Goal: Task Accomplishment & Management: Use online tool/utility

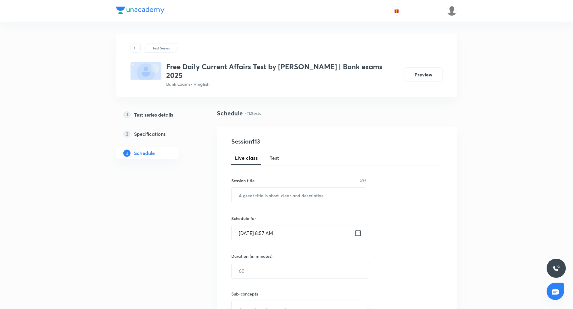
click at [276, 155] on span "Test" at bounding box center [275, 158] width 10 height 7
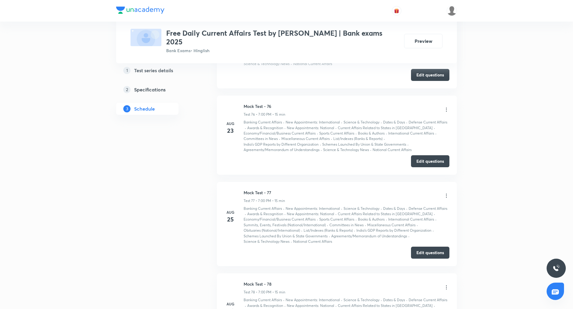
scroll to position [7029, 0]
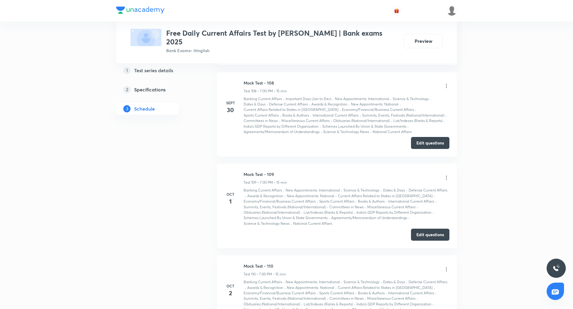
scroll to position [10018, 0]
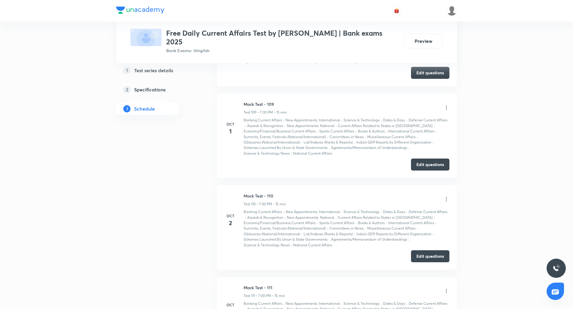
drag, startPoint x: 244, startPoint y: 179, endPoint x: 298, endPoint y: 176, distance: 54.4
copy h6 "Mock Test - 112"
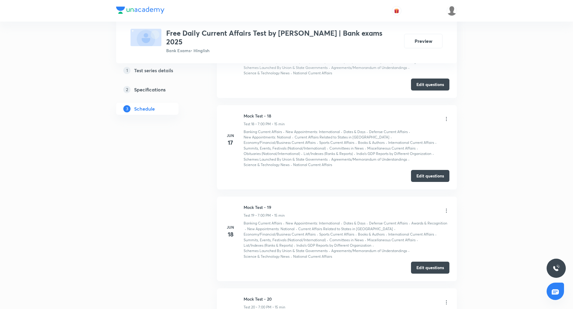
scroll to position [0, 0]
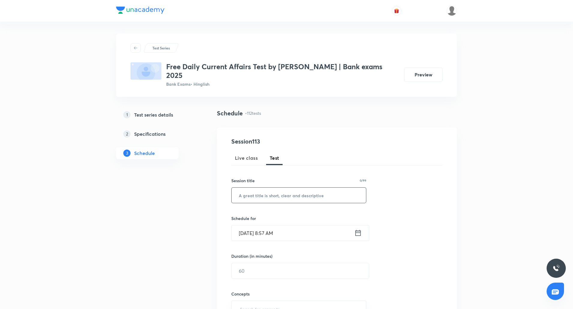
click at [263, 191] on input "text" at bounding box center [299, 195] width 134 height 15
paste input "Mock Test - 112"
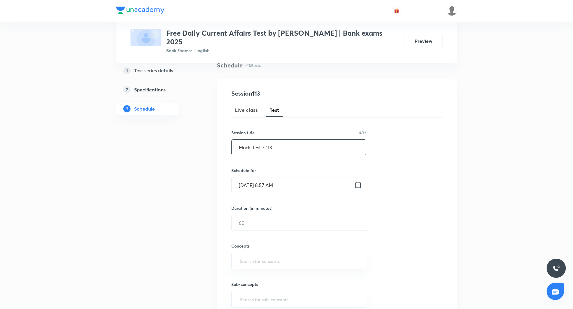
type input "Mock Test - 113"
click at [248, 178] on input "Oct 6, 2025, 8:57 AM" at bounding box center [293, 185] width 123 height 15
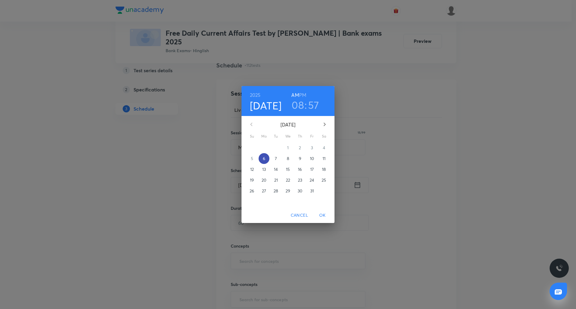
click at [264, 160] on p "6" at bounding box center [264, 159] width 2 height 6
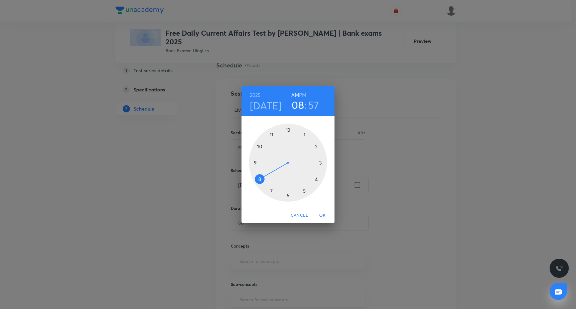
click at [270, 191] on div at bounding box center [288, 163] width 78 height 78
click at [287, 130] on div at bounding box center [288, 163] width 78 height 78
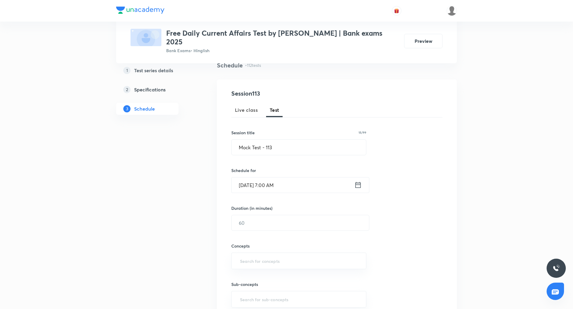
click at [283, 178] on input "Oct 6, 2025, 7:00 AM" at bounding box center [293, 185] width 123 height 15
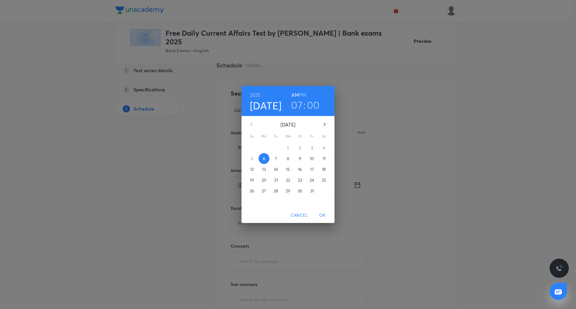
click at [305, 94] on h6 "PM" at bounding box center [302, 95] width 7 height 8
click at [323, 215] on span "OK" at bounding box center [322, 216] width 14 height 8
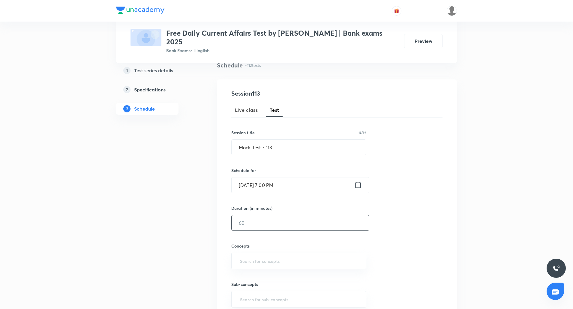
click at [270, 215] on input "text" at bounding box center [300, 222] width 137 height 15
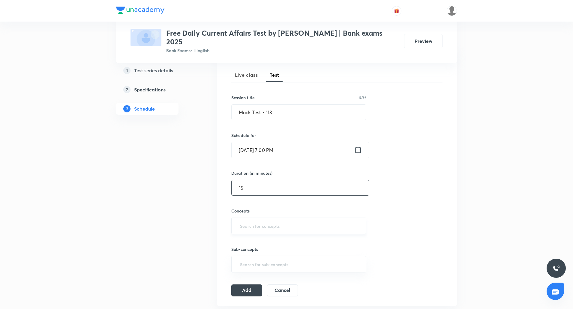
scroll to position [86, 0]
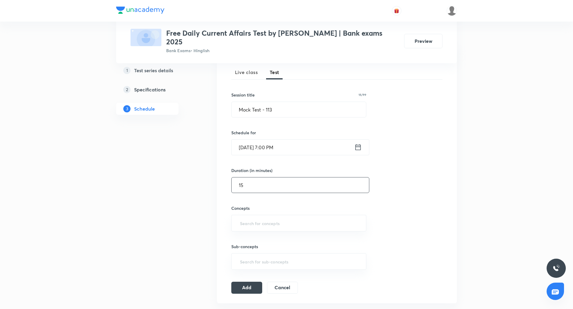
type input "15"
click at [263, 207] on div "Concepts ​" at bounding box center [298, 218] width 135 height 26
click at [263, 218] on input "text" at bounding box center [299, 223] width 120 height 11
type input "c"
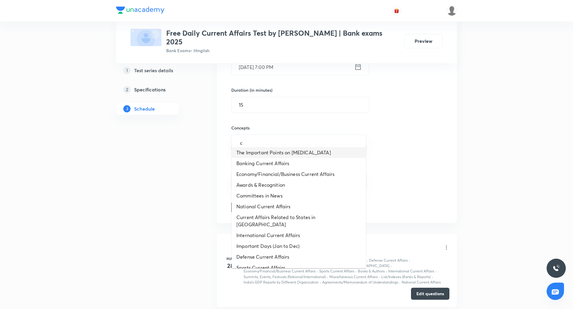
scroll to position [169, 0]
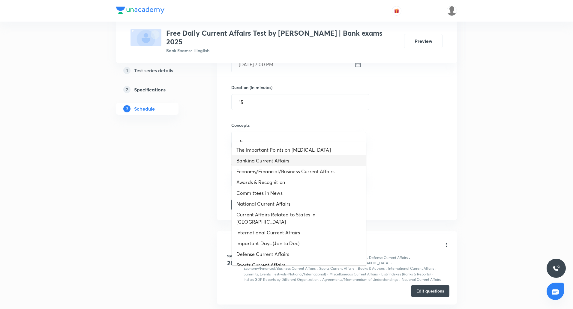
click at [275, 157] on li "Banking Current Affairs" at bounding box center [299, 160] width 134 height 11
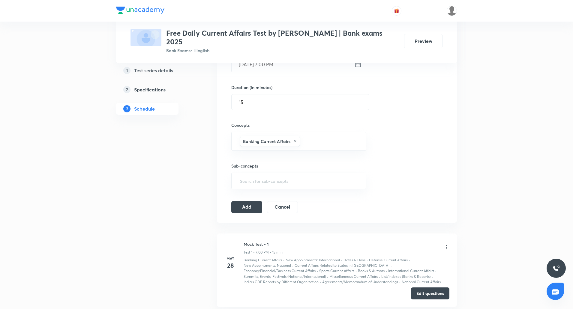
scroll to position [202, 0]
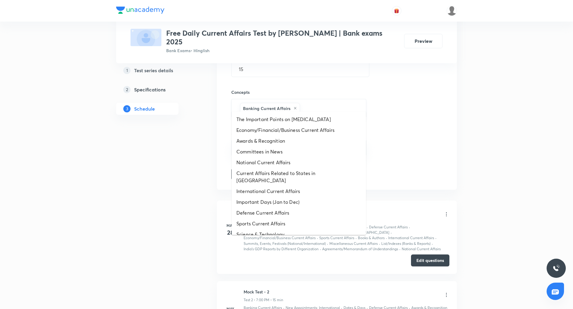
click at [308, 103] on input "text" at bounding box center [329, 108] width 57 height 11
click at [286, 131] on li "Economy/Financial/Business Current Affairs" at bounding box center [299, 130] width 134 height 11
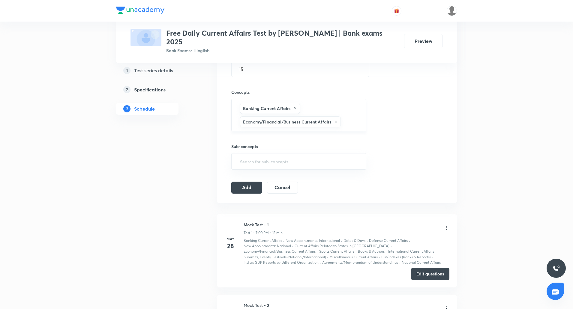
click at [350, 119] on input "text" at bounding box center [350, 121] width 17 height 11
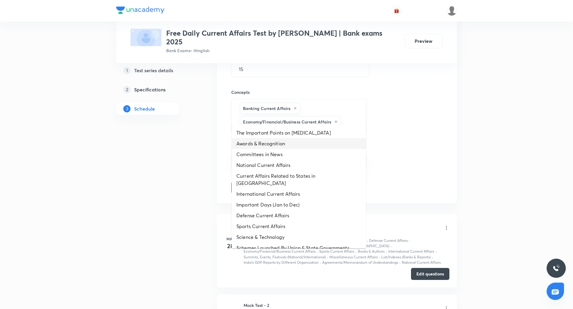
click at [285, 142] on li "Awards & Recognition" at bounding box center [299, 143] width 134 height 11
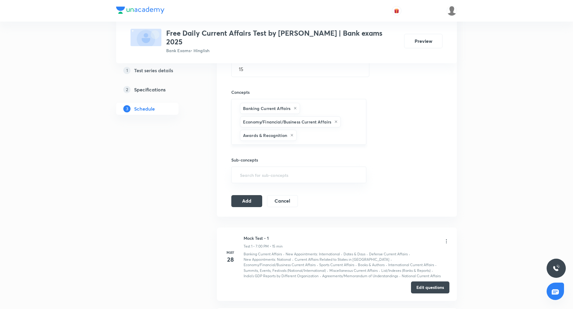
click at [334, 130] on input "text" at bounding box center [328, 135] width 61 height 11
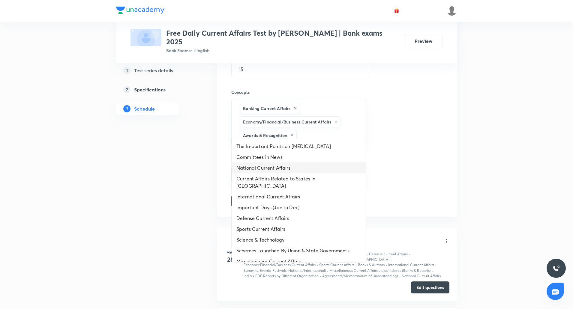
click at [279, 166] on li "National Current Affairs" at bounding box center [299, 168] width 134 height 11
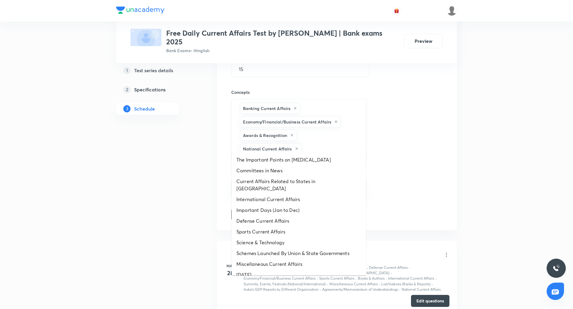
click at [325, 144] on input "text" at bounding box center [331, 148] width 56 height 11
click at [276, 197] on li "International Current Affairs" at bounding box center [299, 199] width 134 height 11
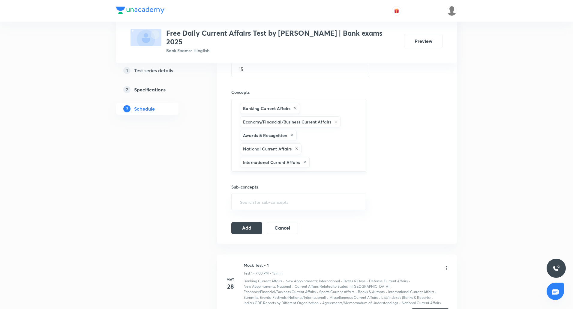
click at [322, 157] on input "text" at bounding box center [335, 162] width 48 height 11
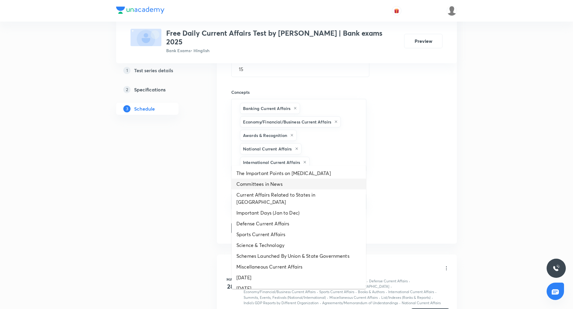
click at [282, 188] on li "Committees in News" at bounding box center [299, 184] width 134 height 11
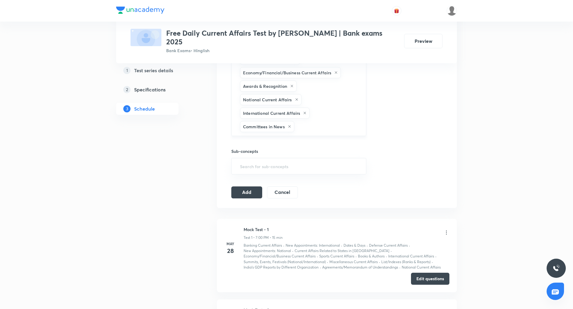
scroll to position [251, 0]
click at [308, 121] on input "text" at bounding box center [327, 126] width 63 height 11
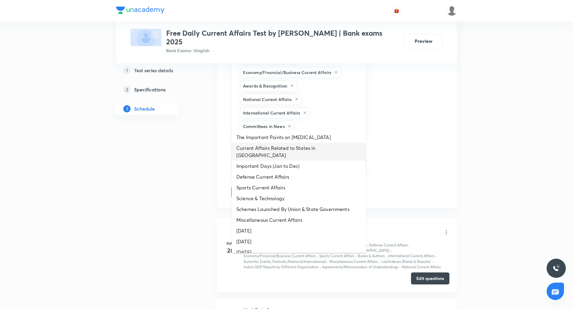
click at [301, 147] on li "Current Affairs Related to States in [GEOGRAPHIC_DATA]" at bounding box center [299, 152] width 134 height 18
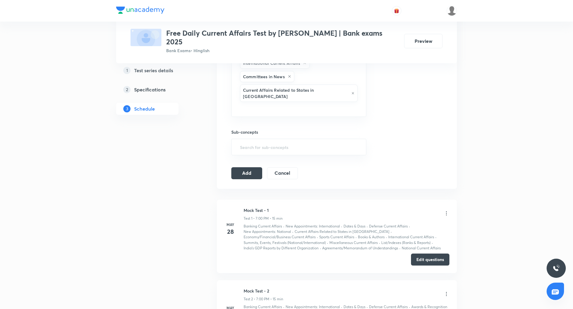
scroll to position [302, 0]
click at [338, 103] on input "text" at bounding box center [299, 108] width 120 height 11
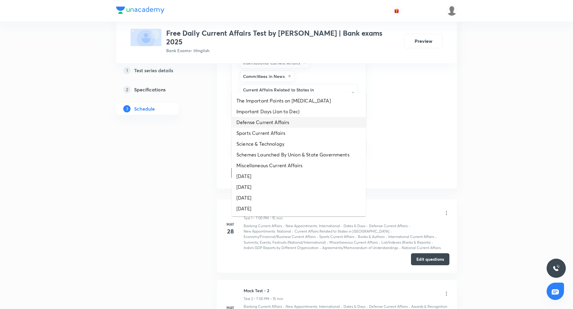
click at [280, 123] on li "Defense Current Affairs" at bounding box center [299, 122] width 134 height 11
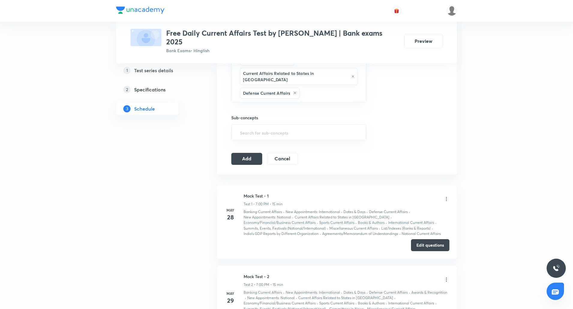
scroll to position [324, 0]
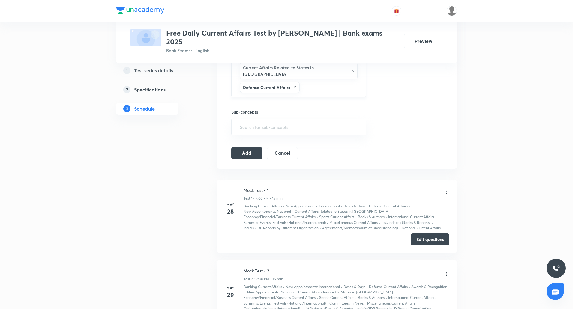
click at [330, 79] on div "Banking Current Affairs Economy/Financial/Business Current Affairs Awards & Rec…" at bounding box center [298, 37] width 135 height 120
click at [319, 82] on input "text" at bounding box center [330, 87] width 58 height 11
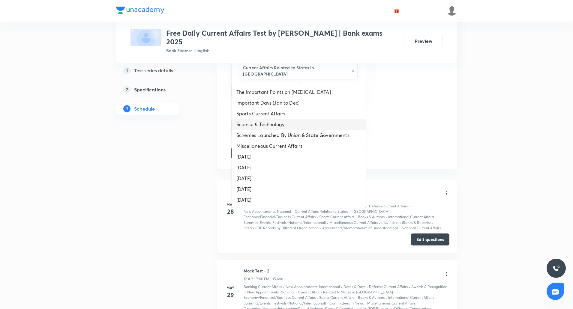
click at [281, 122] on li "Science & Technology" at bounding box center [299, 124] width 134 height 11
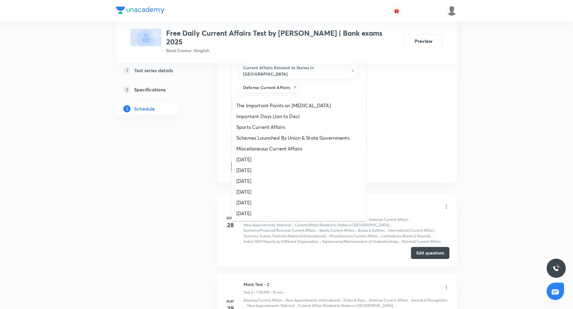
click at [321, 95] on input "text" at bounding box center [328, 100] width 62 height 11
click at [277, 130] on li "Sports Current Affairs" at bounding box center [299, 127] width 134 height 11
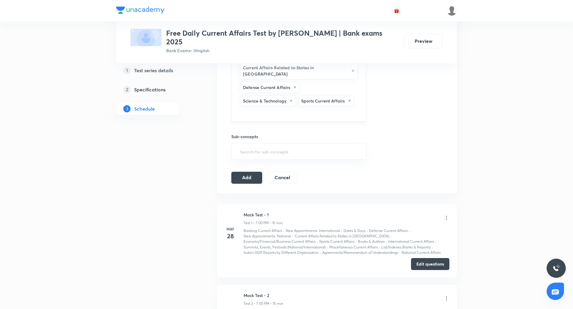
click at [308, 108] on input "text" at bounding box center [299, 113] width 120 height 11
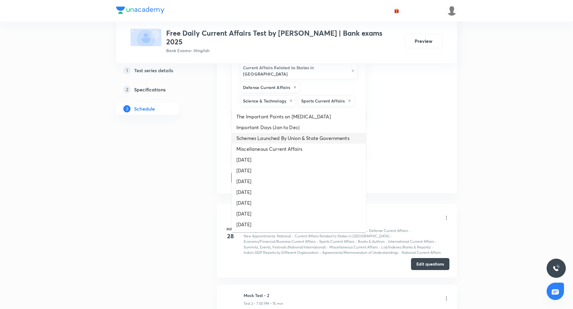
click at [285, 137] on li "Schemes Launched By Union & State Governments" at bounding box center [299, 138] width 134 height 11
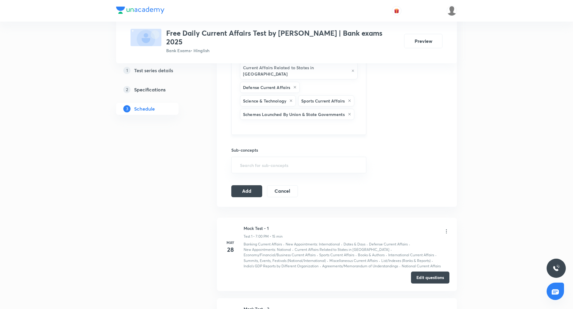
click at [325, 121] on input "text" at bounding box center [299, 126] width 120 height 11
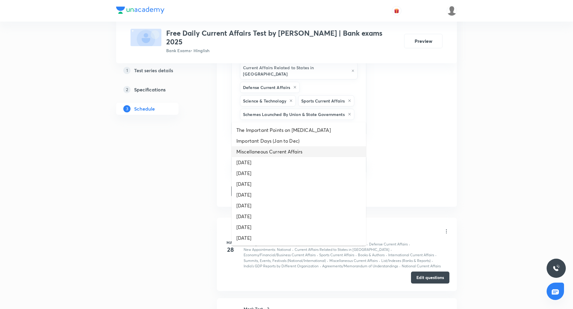
click at [282, 151] on li "Miscellaneous Current Affairs" at bounding box center [299, 151] width 134 height 11
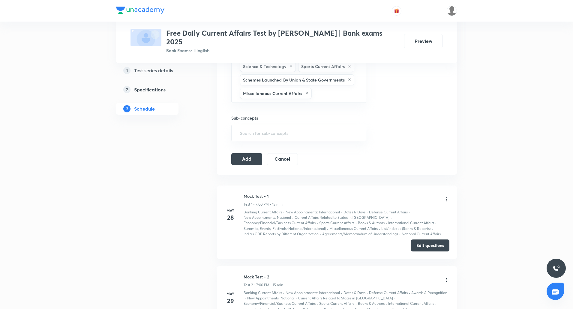
scroll to position [360, 0]
click at [326, 86] on input "text" at bounding box center [336, 91] width 46 height 11
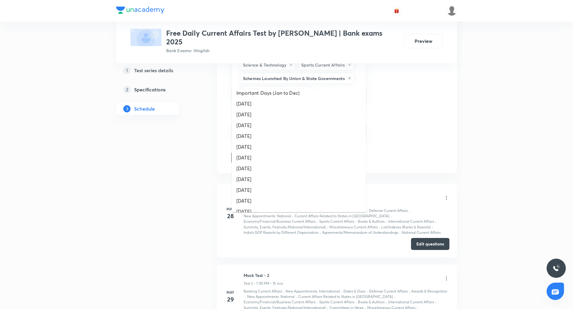
scroll to position [0, 0]
type input "new"
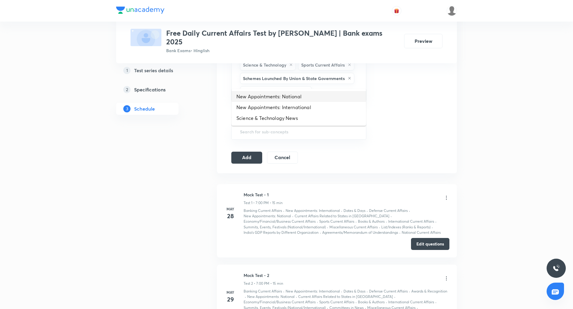
click at [285, 100] on li "New Appointments: National" at bounding box center [299, 96] width 134 height 11
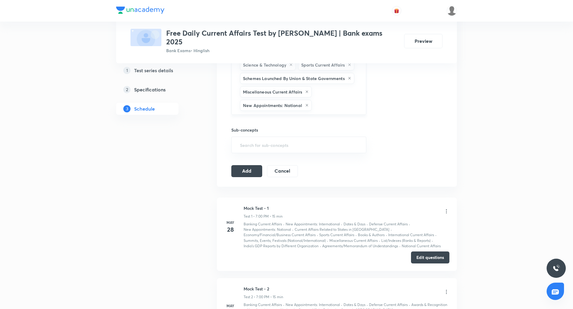
click at [341, 86] on div "Banking Current Affairs Economy/Financial/Business Current Affairs Awards & Rec…" at bounding box center [298, 28] width 135 height 174
click at [335, 100] on input "text" at bounding box center [336, 105] width 46 height 11
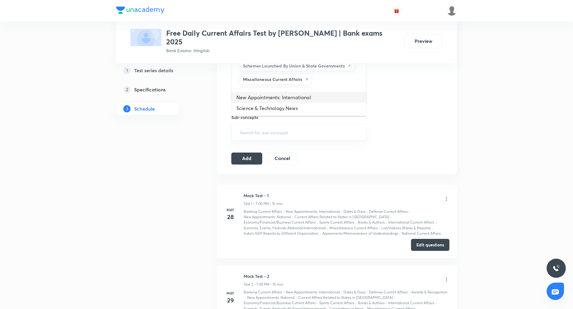
scroll to position [375, 0]
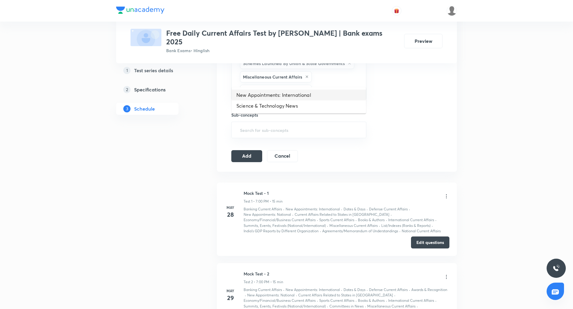
click at [320, 96] on li "New Appointments: International" at bounding box center [299, 95] width 134 height 11
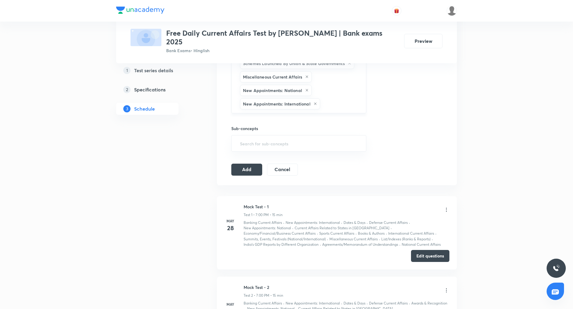
click at [338, 98] on input "text" at bounding box center [340, 103] width 38 height 11
click at [289, 106] on li "Science & Technology News" at bounding box center [299, 108] width 134 height 11
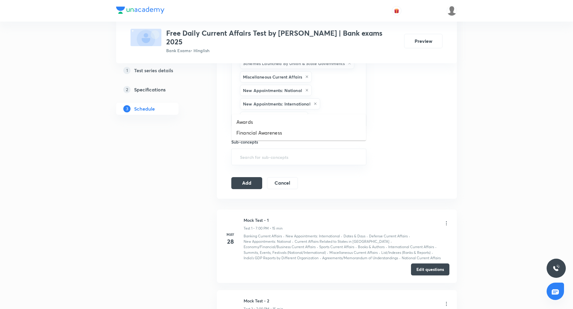
type input "a"
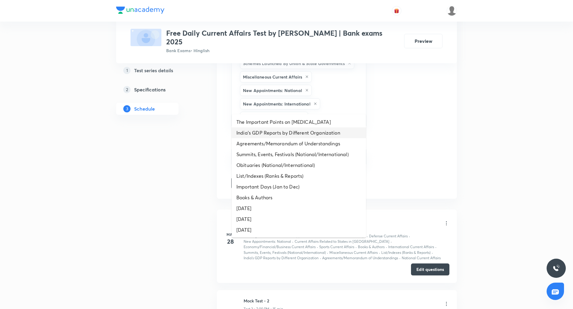
click at [276, 133] on li "India’s GDP Reports by Different Organization" at bounding box center [299, 133] width 134 height 11
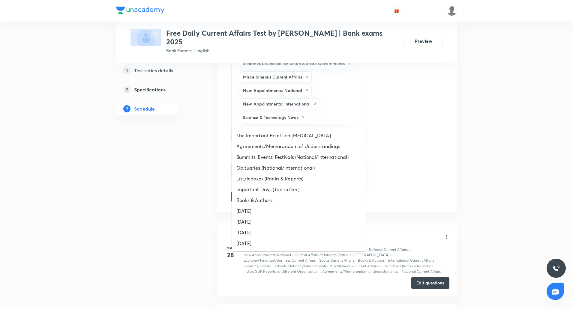
click at [354, 125] on input "text" at bounding box center [352, 130] width 11 height 11
click at [291, 144] on li "Agreements/Memorandum of Understandings" at bounding box center [299, 146] width 134 height 11
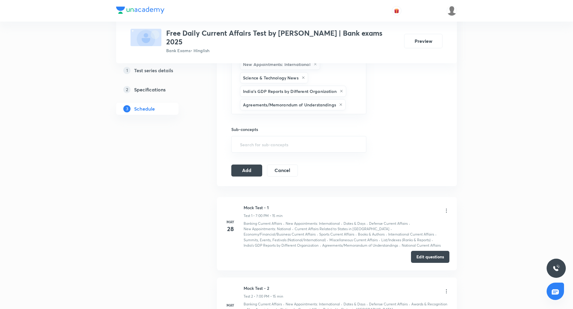
scroll to position [415, 0]
click at [351, 99] on input "text" at bounding box center [353, 104] width 12 height 11
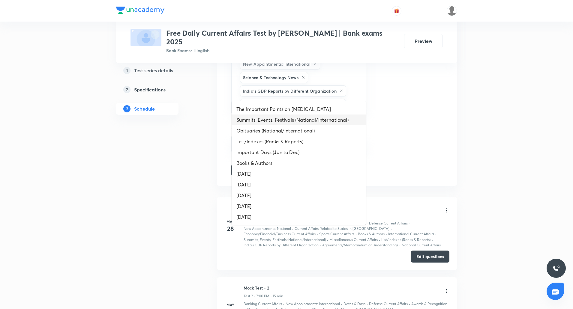
click at [300, 119] on li "Summits, Events, Festivals (National/International)" at bounding box center [299, 120] width 134 height 11
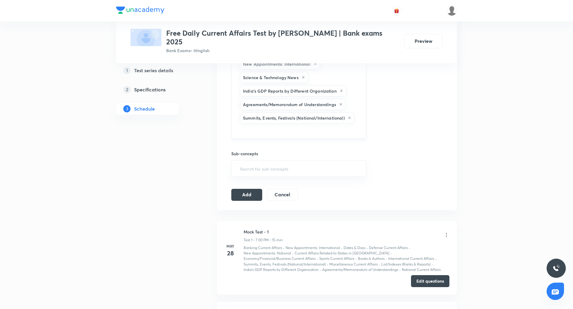
scroll to position [430, 0]
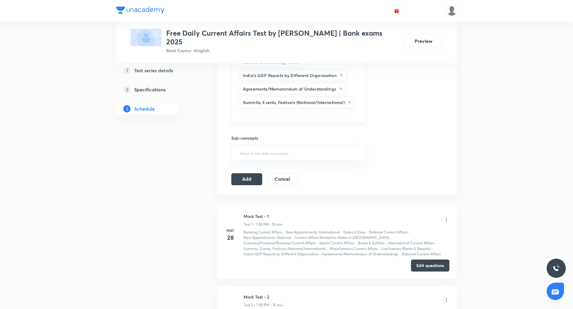
click at [305, 109] on input "text" at bounding box center [299, 114] width 120 height 11
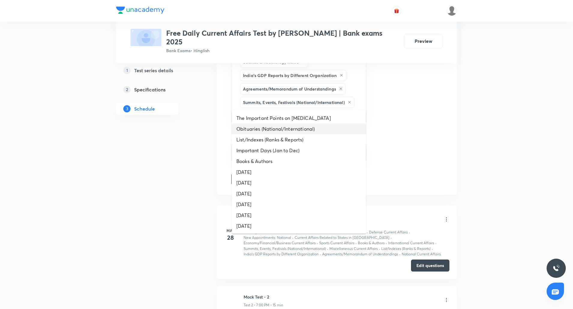
click at [277, 132] on li "Obituaries (National/International)" at bounding box center [299, 129] width 134 height 11
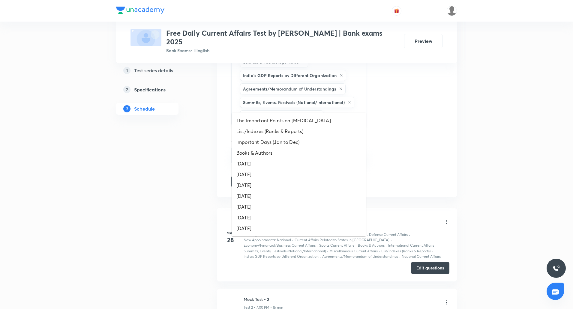
click at [334, 110] on input "text" at bounding box center [342, 115] width 34 height 11
click at [278, 136] on li "List/Indexes (Ranks & Reports)" at bounding box center [299, 131] width 134 height 11
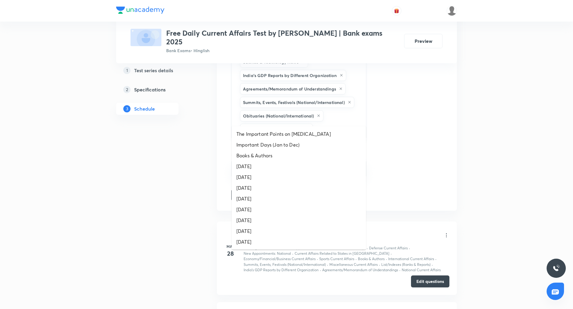
click at [337, 124] on input "text" at bounding box center [336, 129] width 45 height 11
click at [271, 151] on li "Books & Authors" at bounding box center [299, 155] width 134 height 11
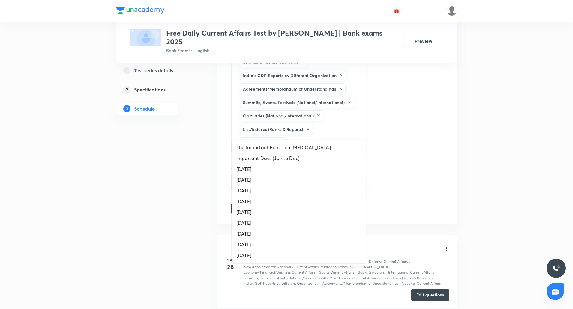
type input "da"
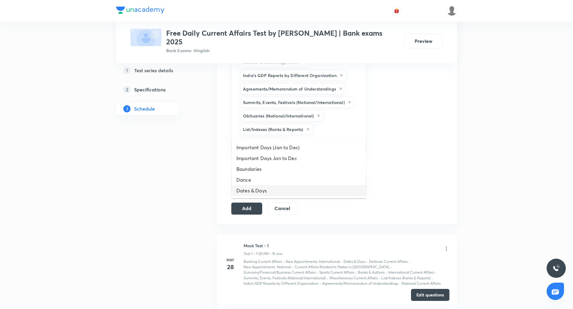
click at [257, 195] on li "Dates & Days" at bounding box center [299, 190] width 134 height 11
click at [253, 202] on button "Add" at bounding box center [246, 208] width 31 height 12
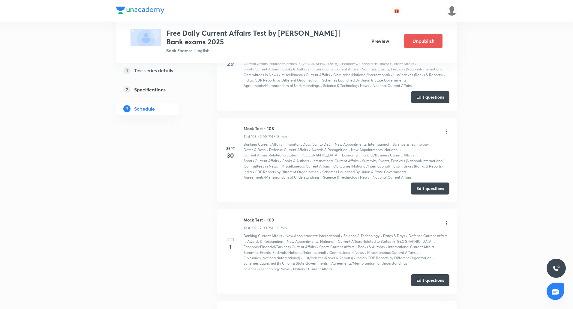
scroll to position [9883, 0]
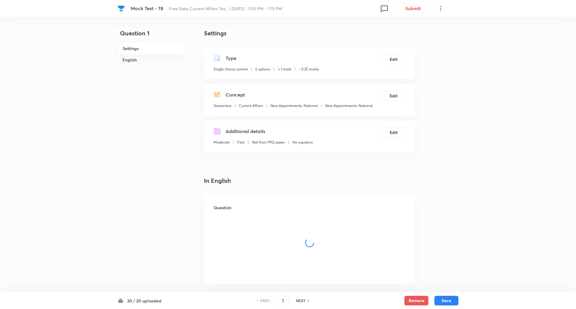
checkbox input "true"
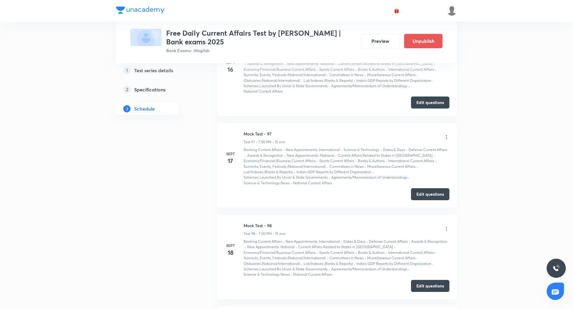
scroll to position [10082, 0]
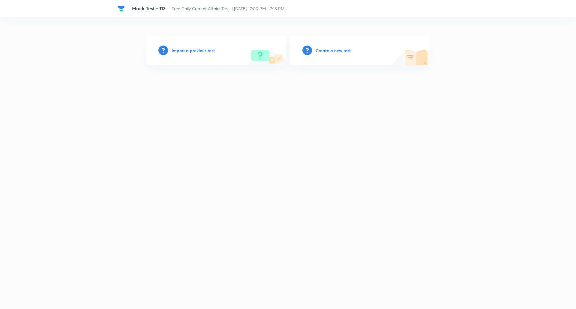
click at [188, 50] on h6 "Import a previous test" at bounding box center [193, 50] width 43 height 6
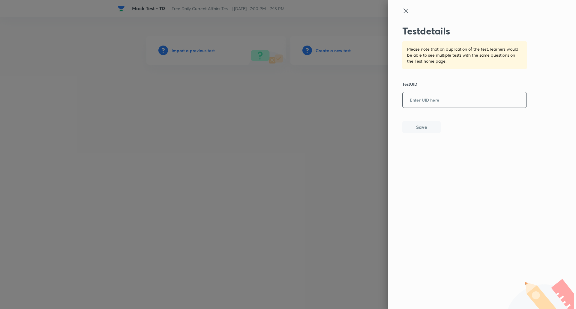
click at [422, 101] on input "text" at bounding box center [465, 100] width 124 height 15
paste input "J0C08O2ZD7"
type input "J0C08O2ZD7"
click at [428, 122] on button "Save" at bounding box center [421, 127] width 38 height 12
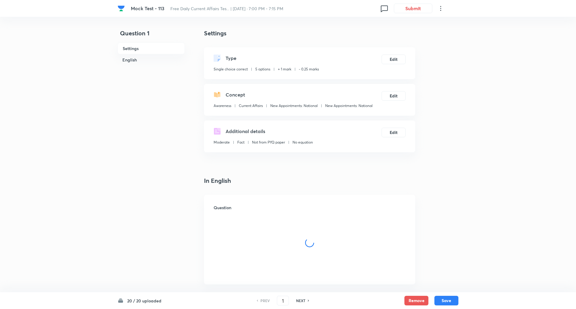
checkbox input "true"
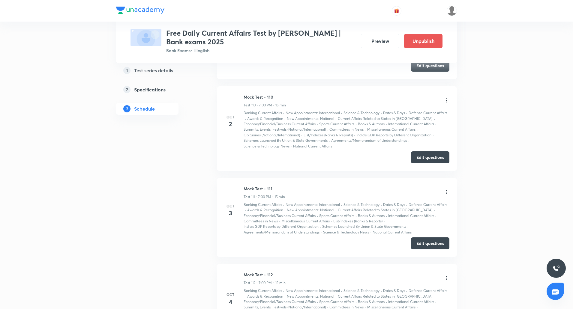
scroll to position [10079, 0]
click at [385, 43] on button "Preview" at bounding box center [380, 40] width 38 height 14
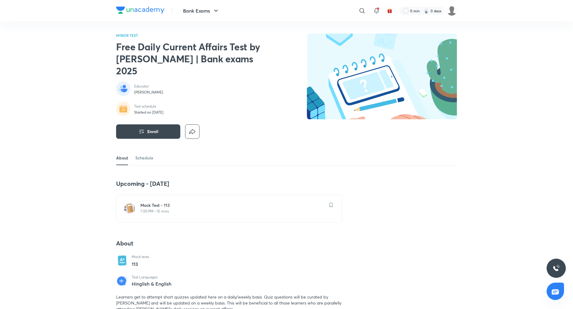
click at [154, 209] on p "7:00 PM • 15 mins" at bounding box center [232, 211] width 185 height 5
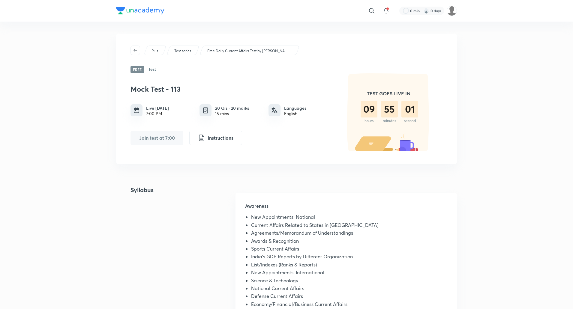
click at [78, 109] on div "​ 0 min 0 days Plus Test series Free Daily Current Affairs Test by Abhijeet Mis…" at bounding box center [286, 303] width 573 height 607
